Goal: Task Accomplishment & Management: Use online tool/utility

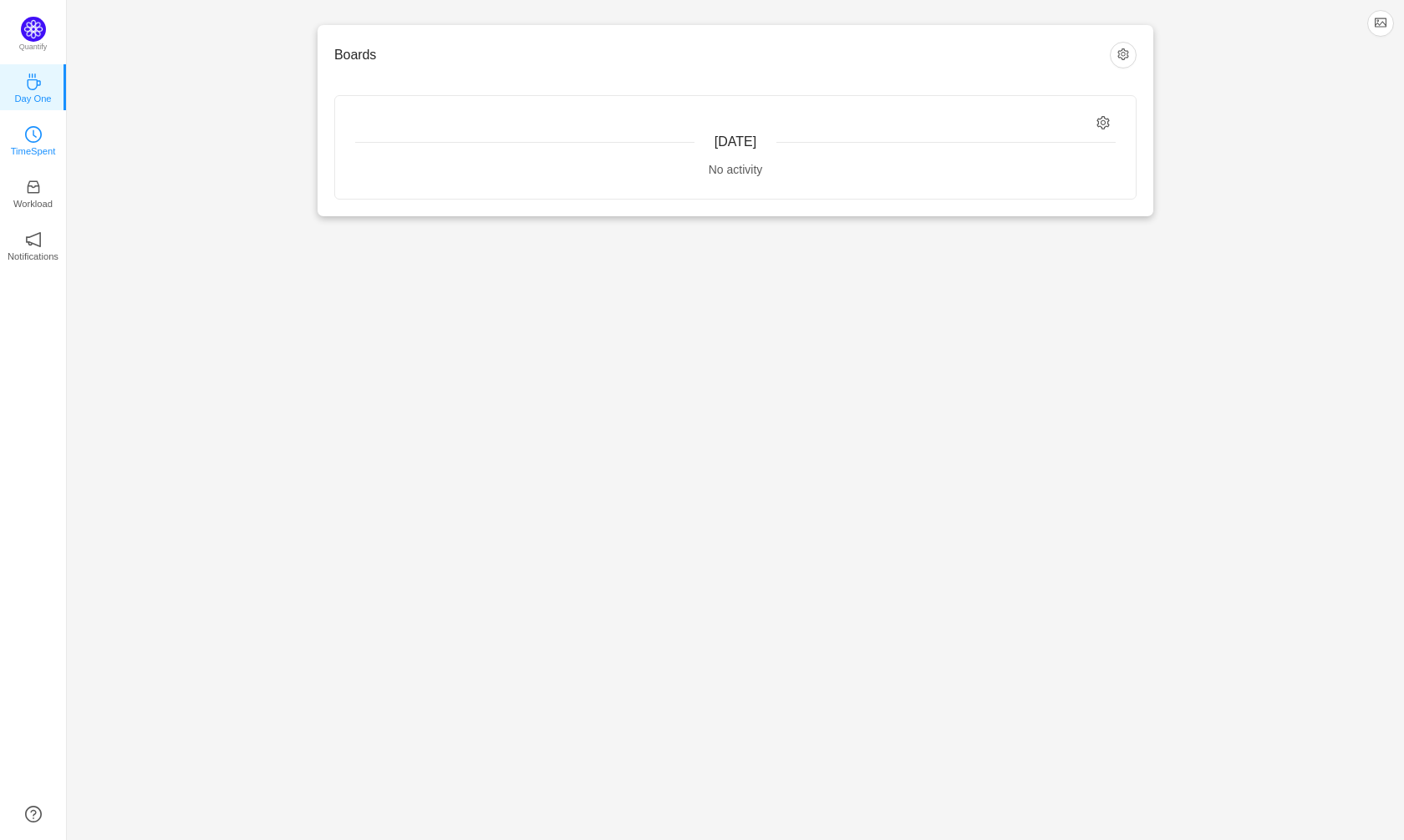
click at [19, 150] on p "TimeSpent" at bounding box center [33, 151] width 45 height 15
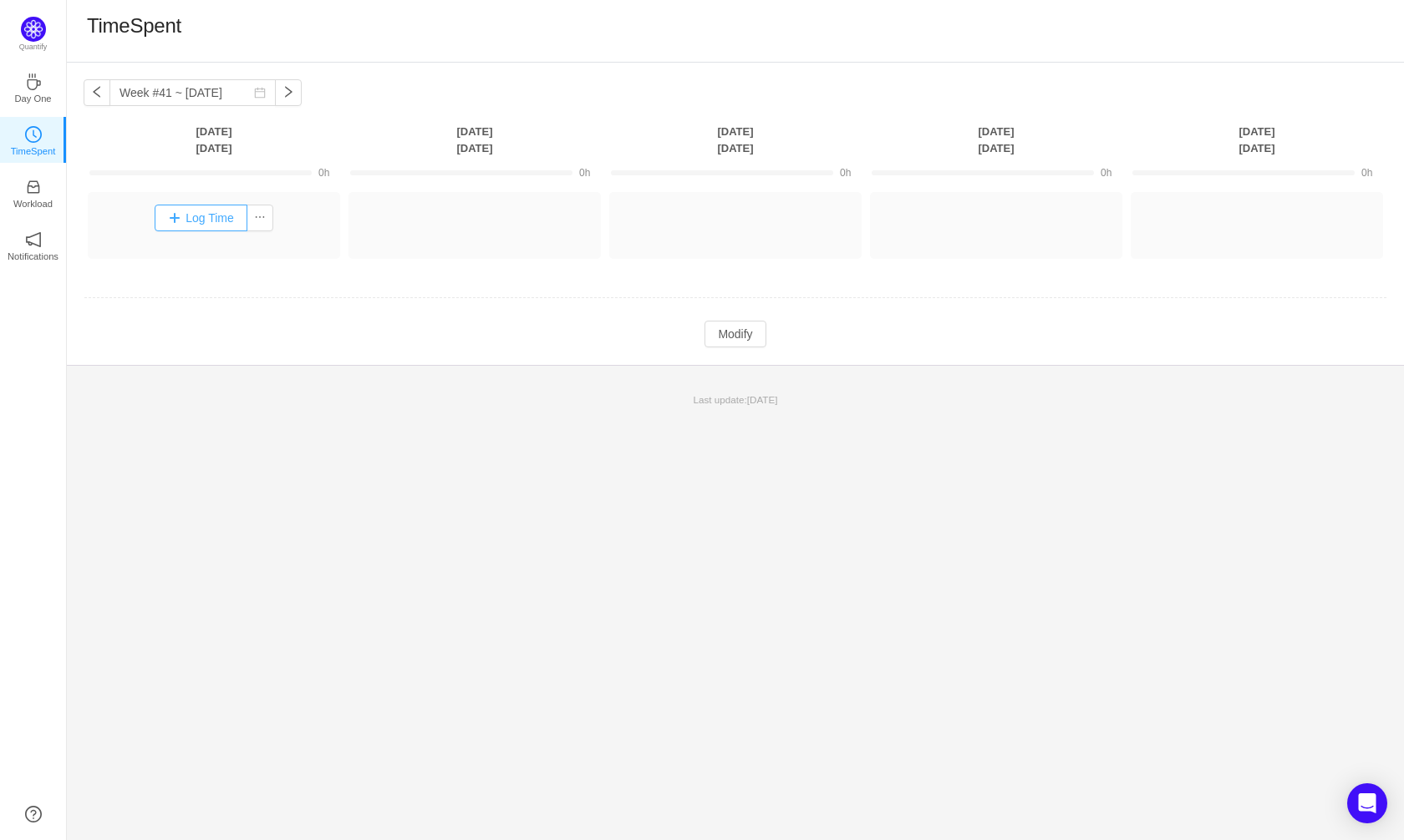
click at [221, 217] on button "Log Time" at bounding box center [200, 218] width 93 height 26
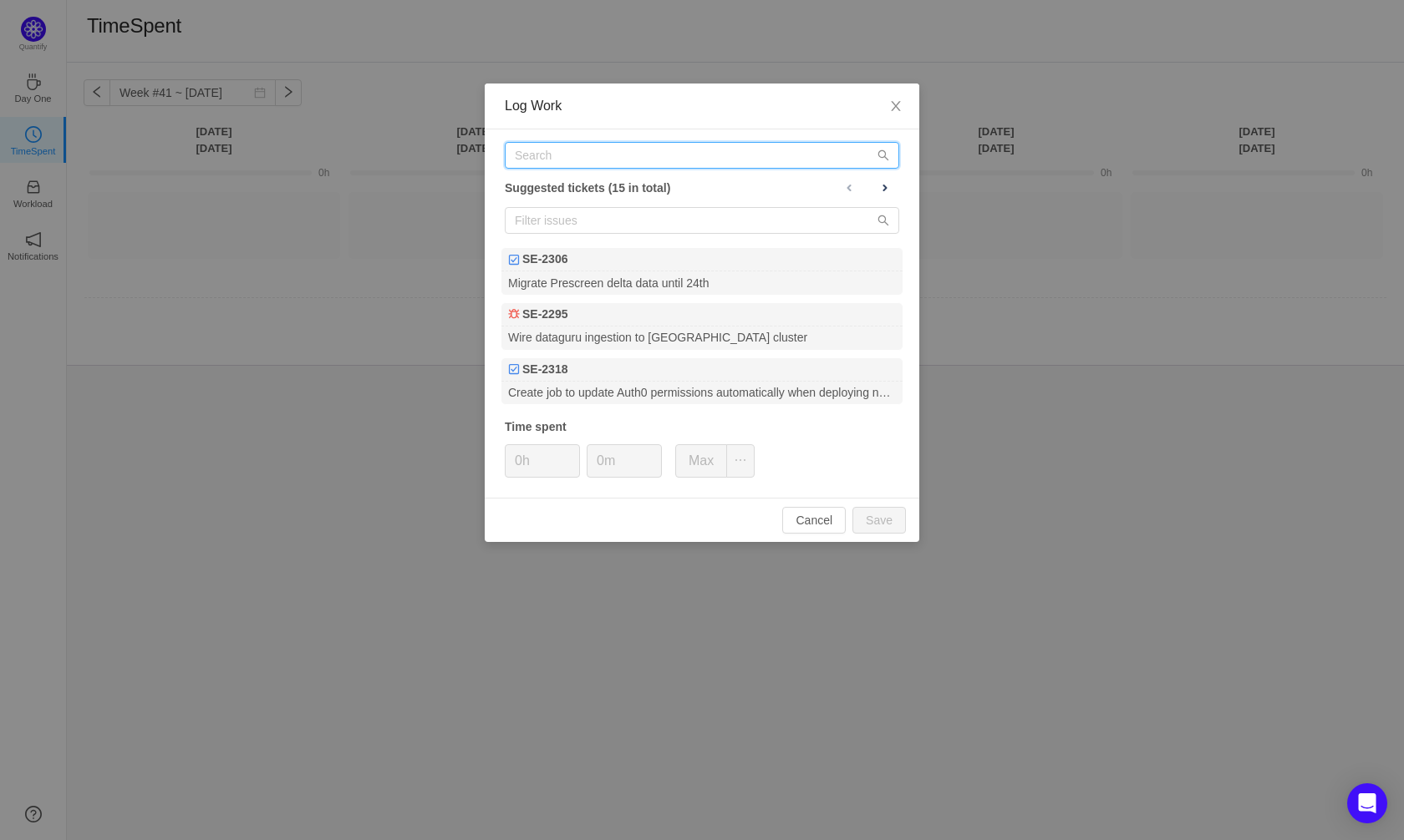
click at [554, 151] on input "text" at bounding box center [702, 155] width 394 height 26
type input "S"
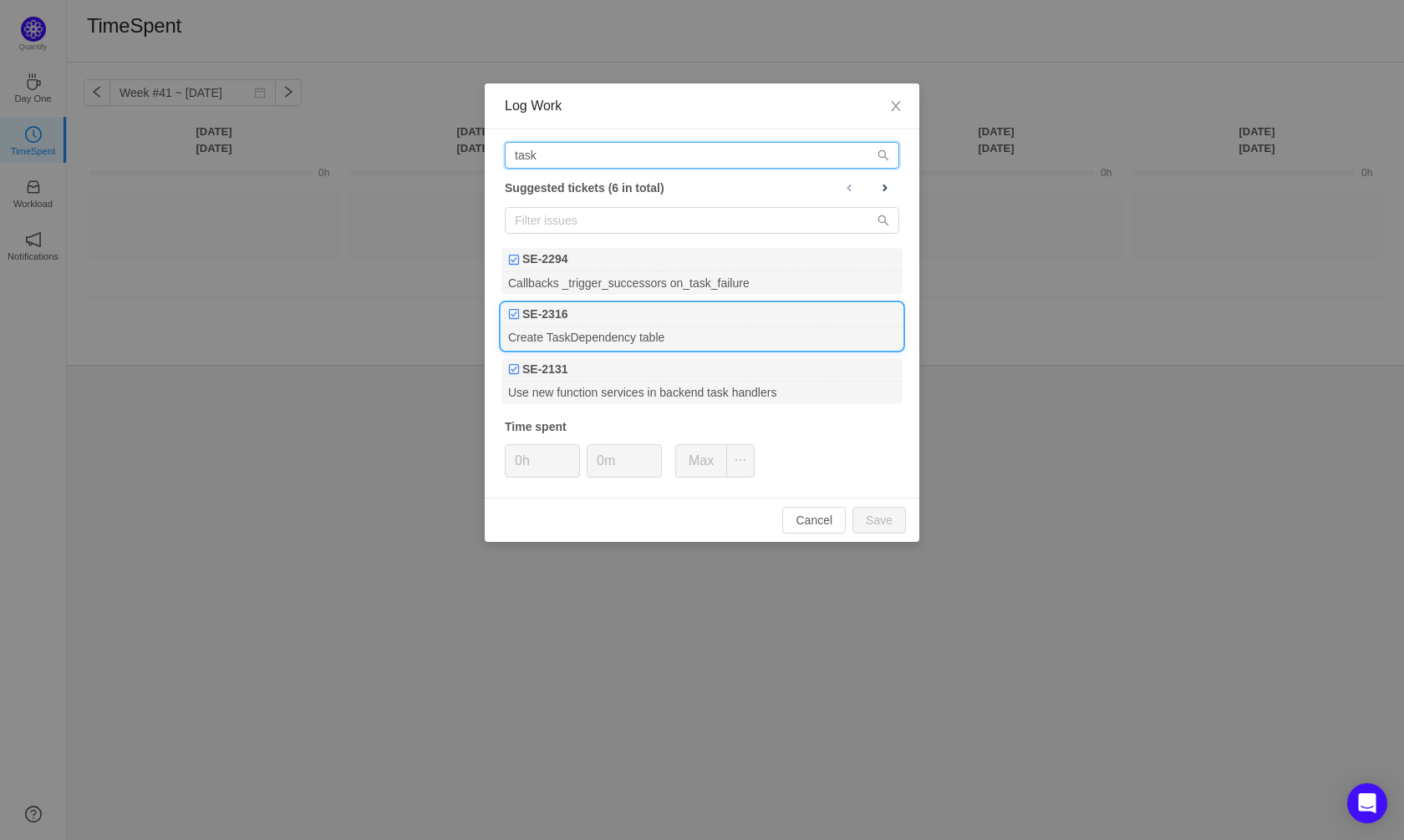
type input "task"
click at [632, 330] on div "Create TaskDependency table" at bounding box center [702, 338] width 401 height 23
click at [522, 456] on input "0h" at bounding box center [542, 461] width 73 height 32
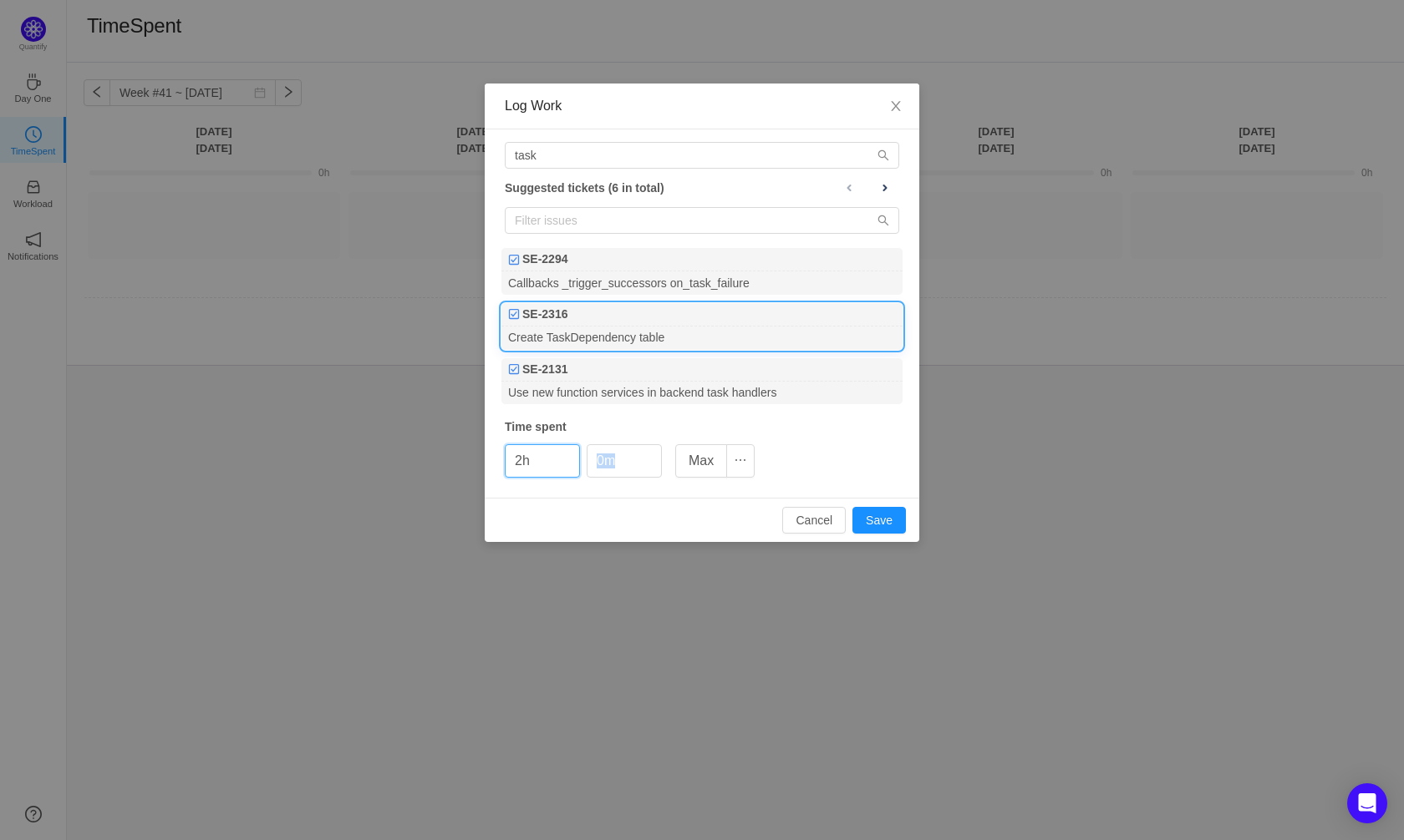
click at [885, 536] on div "Cancel Save" at bounding box center [702, 520] width 434 height 44
click at [890, 521] on button "Save" at bounding box center [879, 521] width 54 height 26
type input "0h"
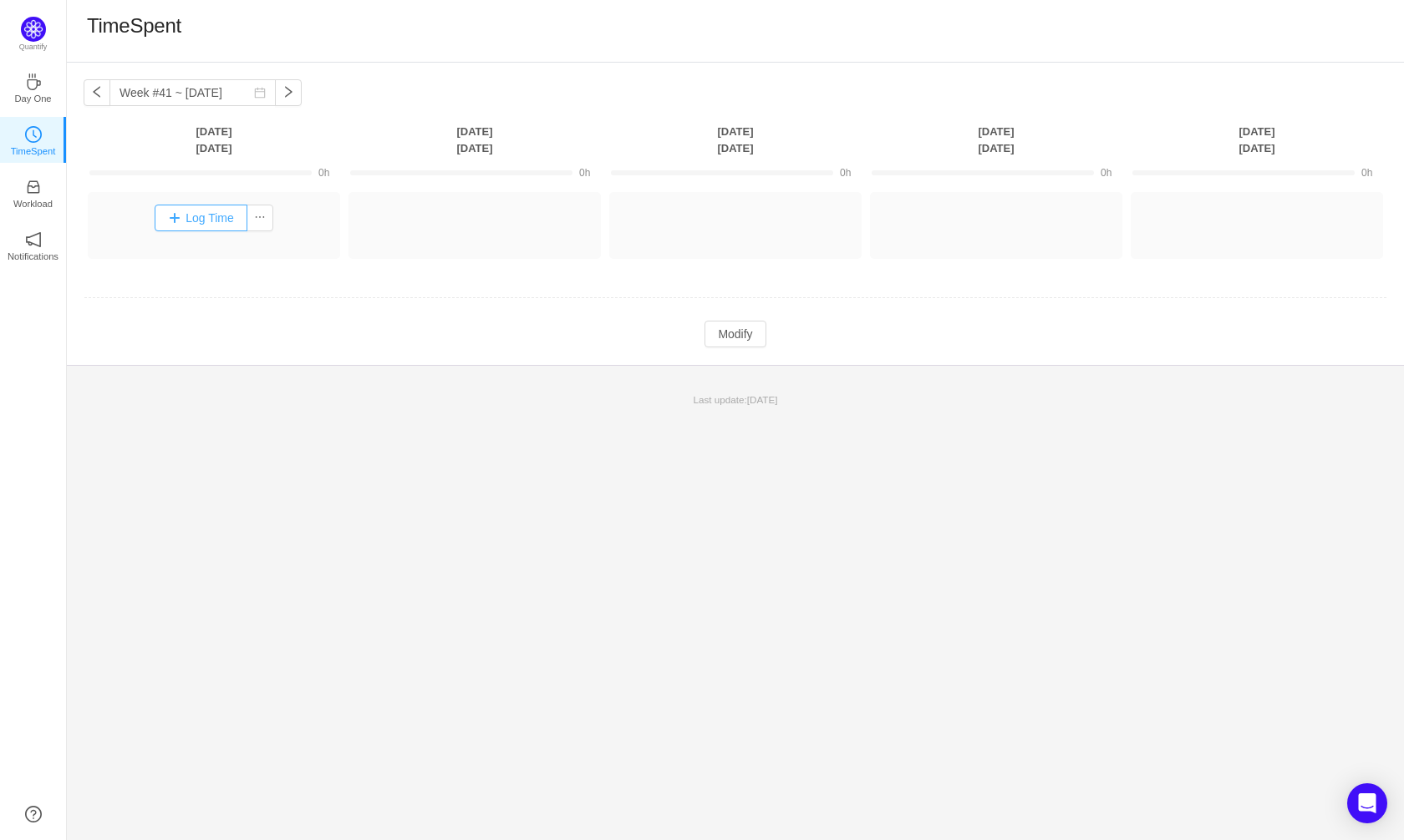
click at [203, 221] on button "Log Time" at bounding box center [200, 218] width 93 height 26
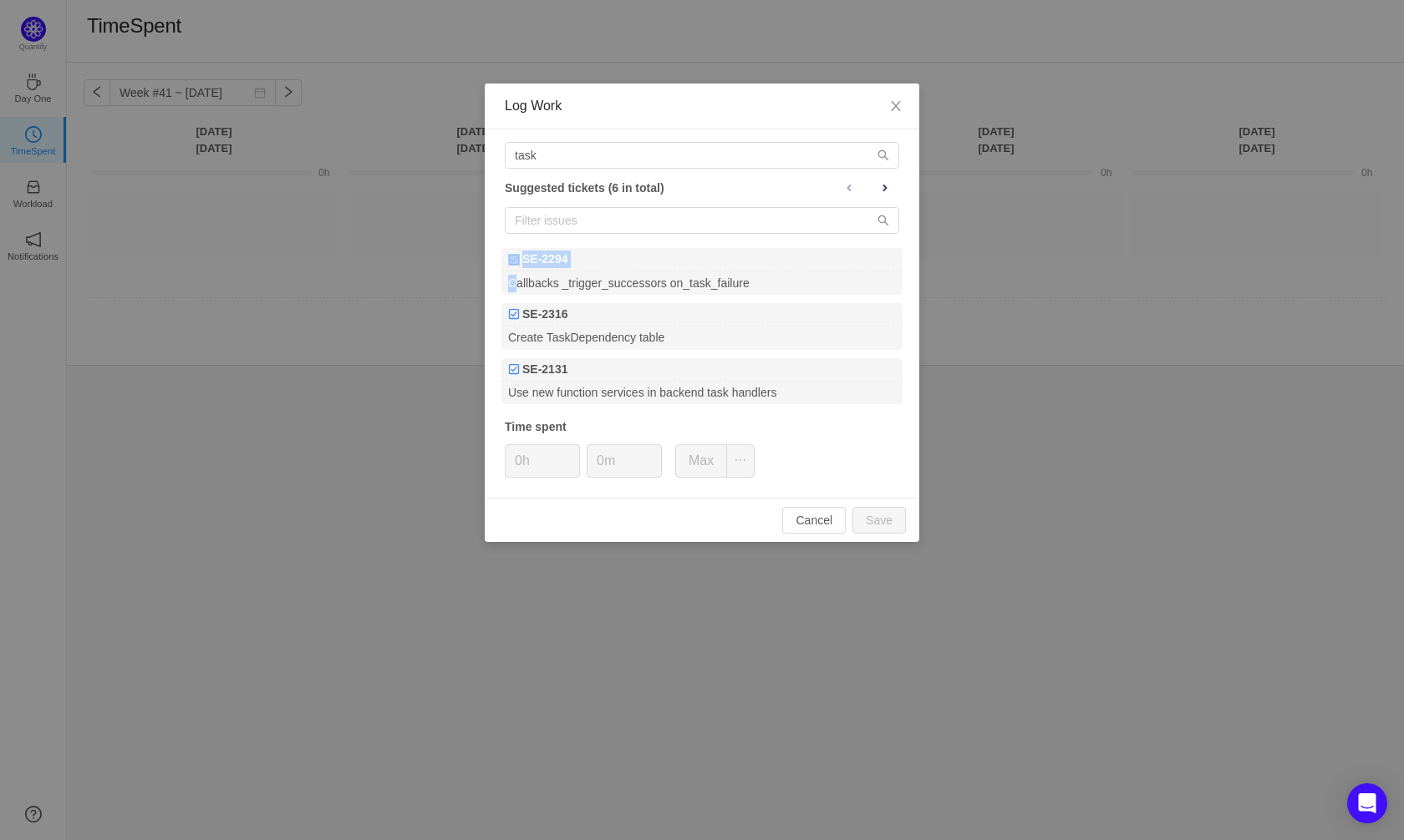
click at [312, 281] on div "Log Work task Suggested tickets (6 in total) SE-2294 Callbacks _trigger_success…" at bounding box center [702, 420] width 1404 height 840
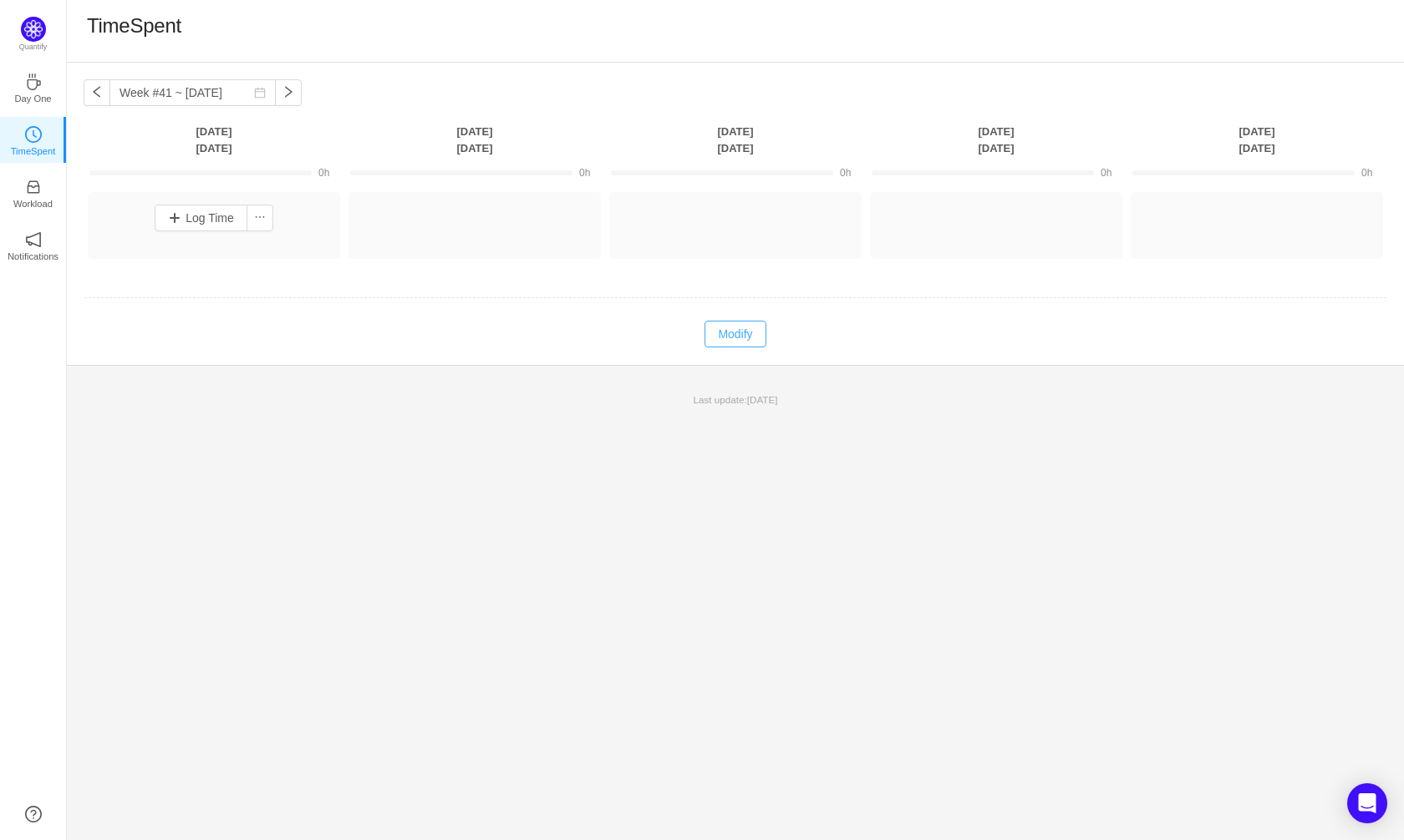
click at [751, 338] on button "Modify" at bounding box center [734, 334] width 61 height 26
click at [229, 217] on button "Log Time" at bounding box center [200, 218] width 93 height 26
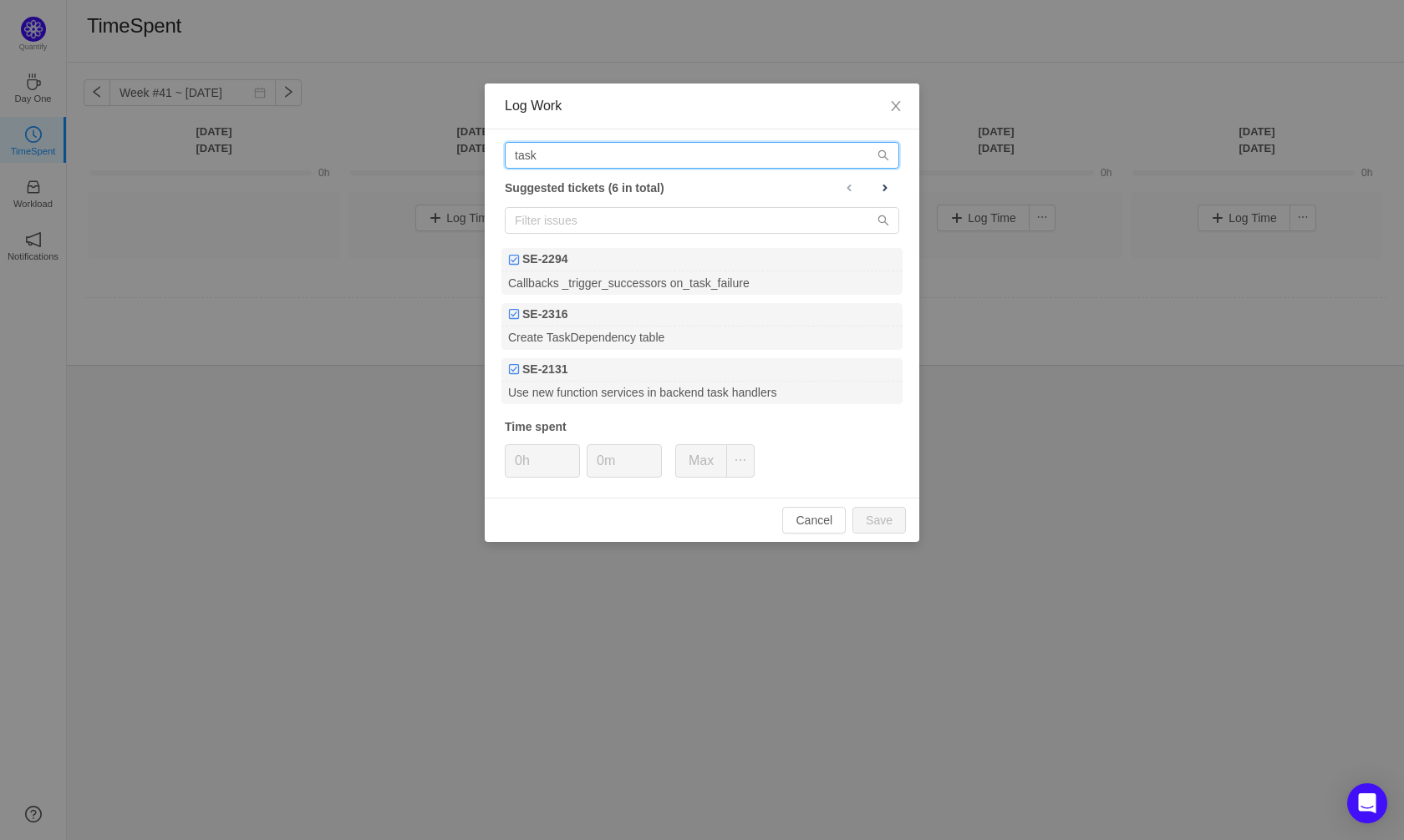
click at [552, 156] on input "task" at bounding box center [702, 155] width 394 height 26
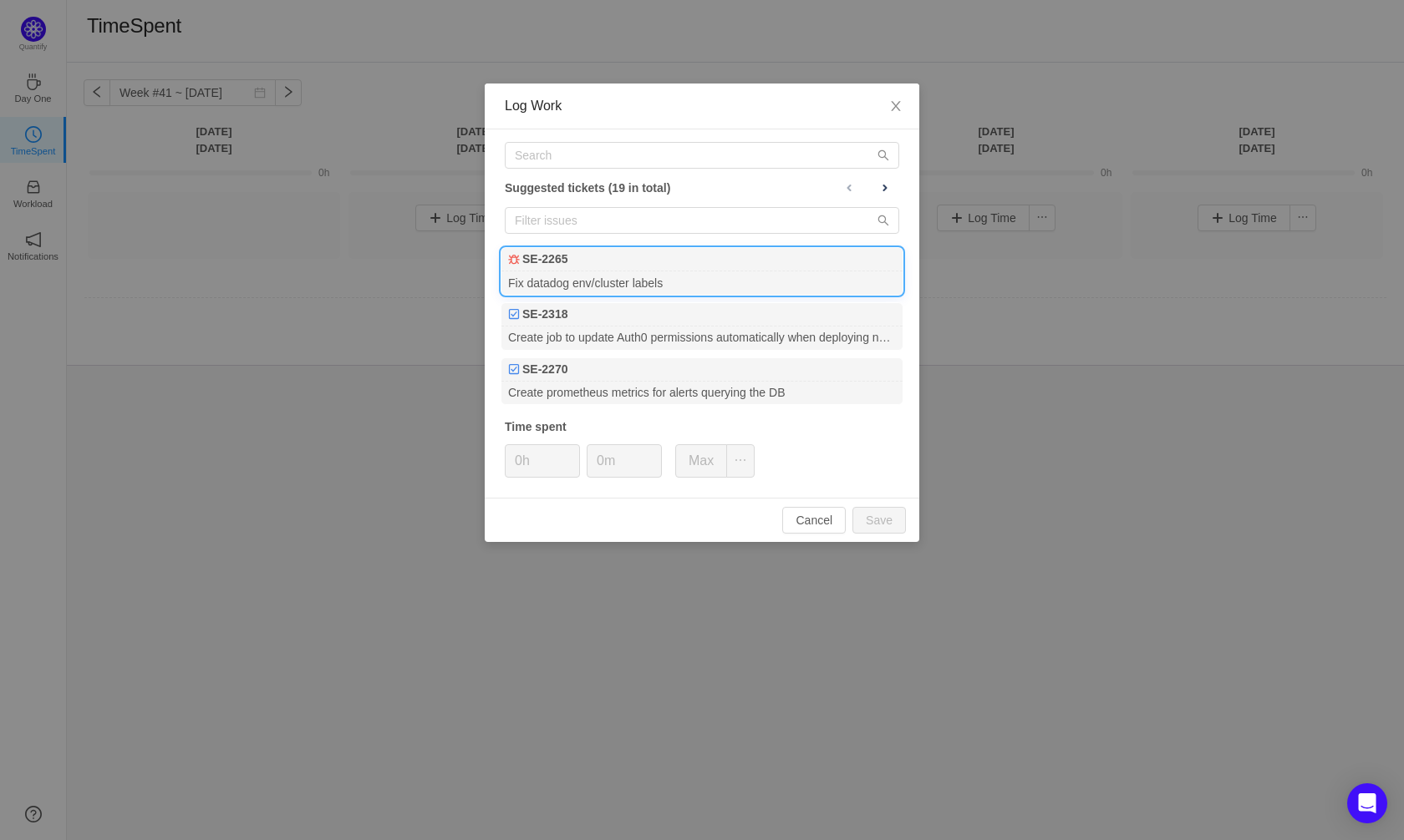
click at [633, 282] on div "Fix datadog env/cluster labels" at bounding box center [702, 283] width 401 height 23
click at [891, 521] on button "Save" at bounding box center [879, 521] width 54 height 26
type input "0h"
